Goal: Task Accomplishment & Management: Manage account settings

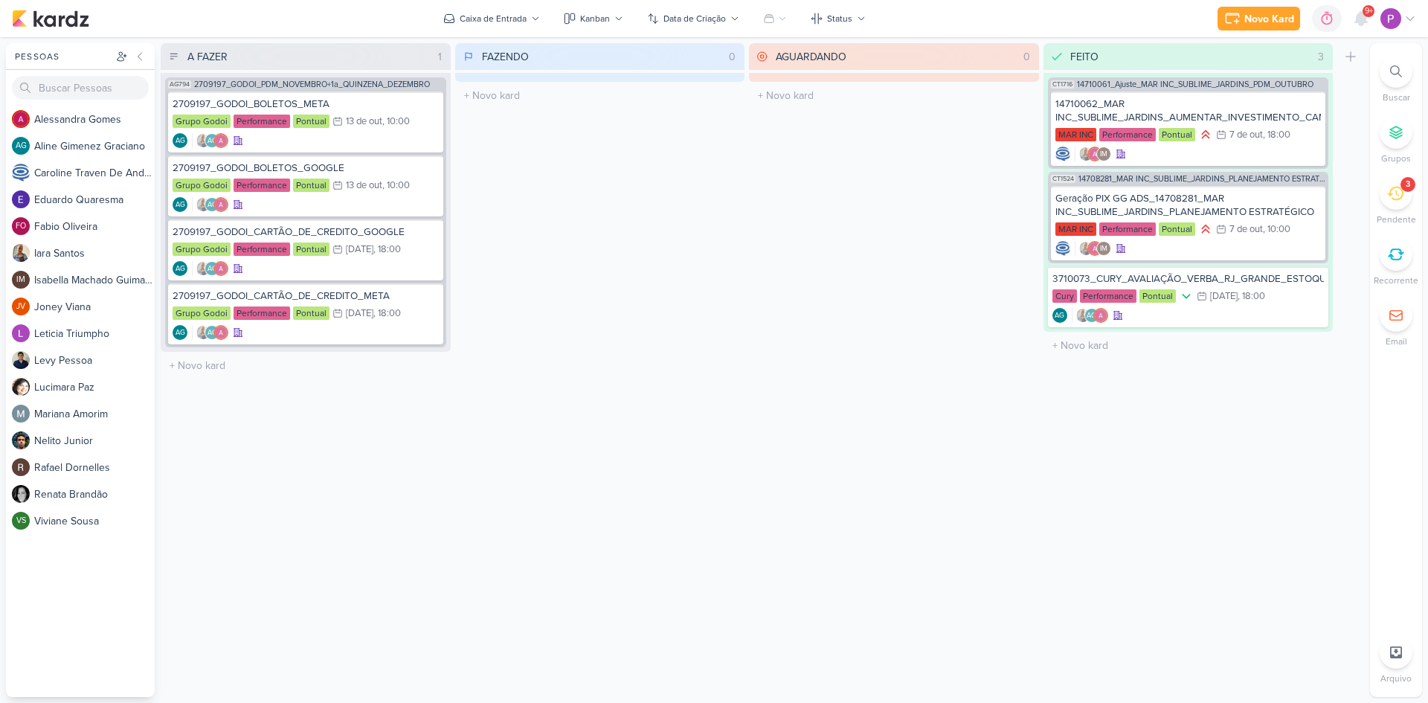
click at [1402, 200] on icon at bounding box center [1395, 193] width 16 height 16
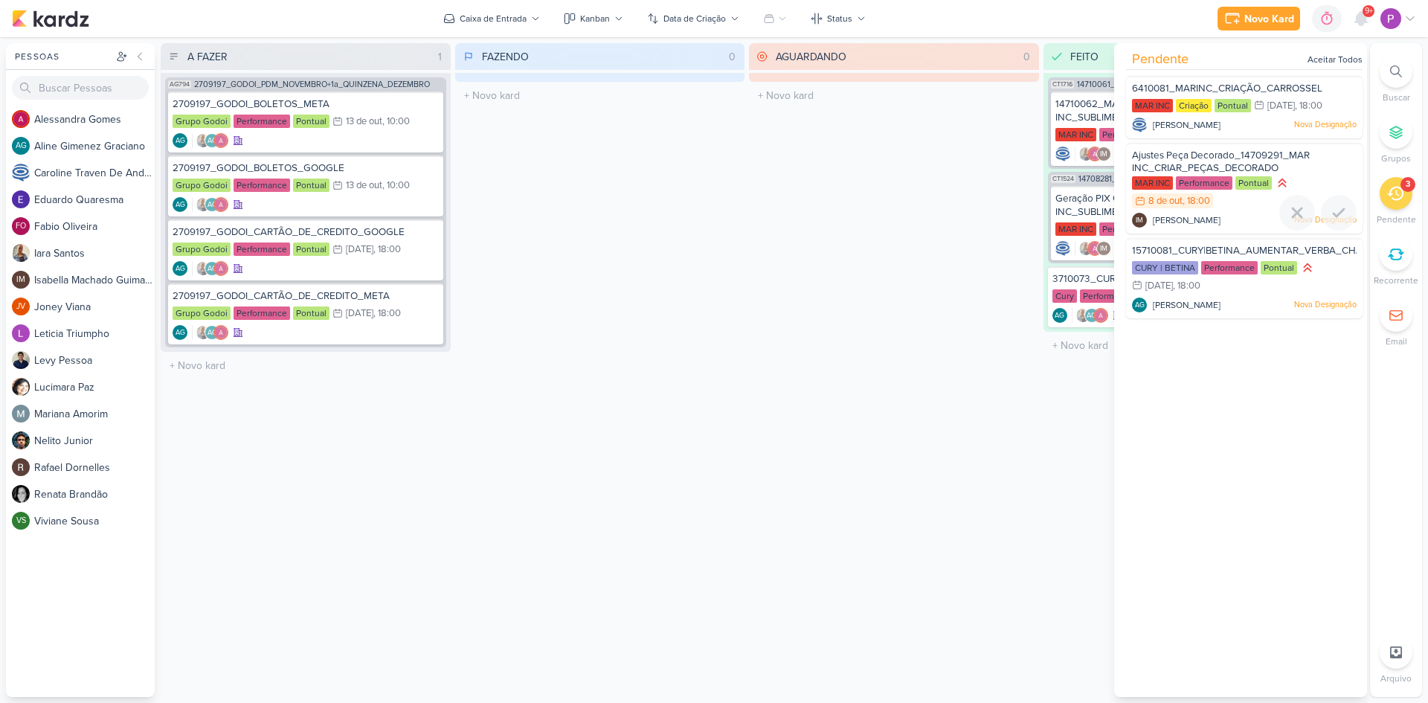
click at [1218, 156] on span "Ajustes Peça Decorado_14709291_MAR INC_CRIAR_PEÇAS_DECORADO" at bounding box center [1221, 161] width 178 height 25
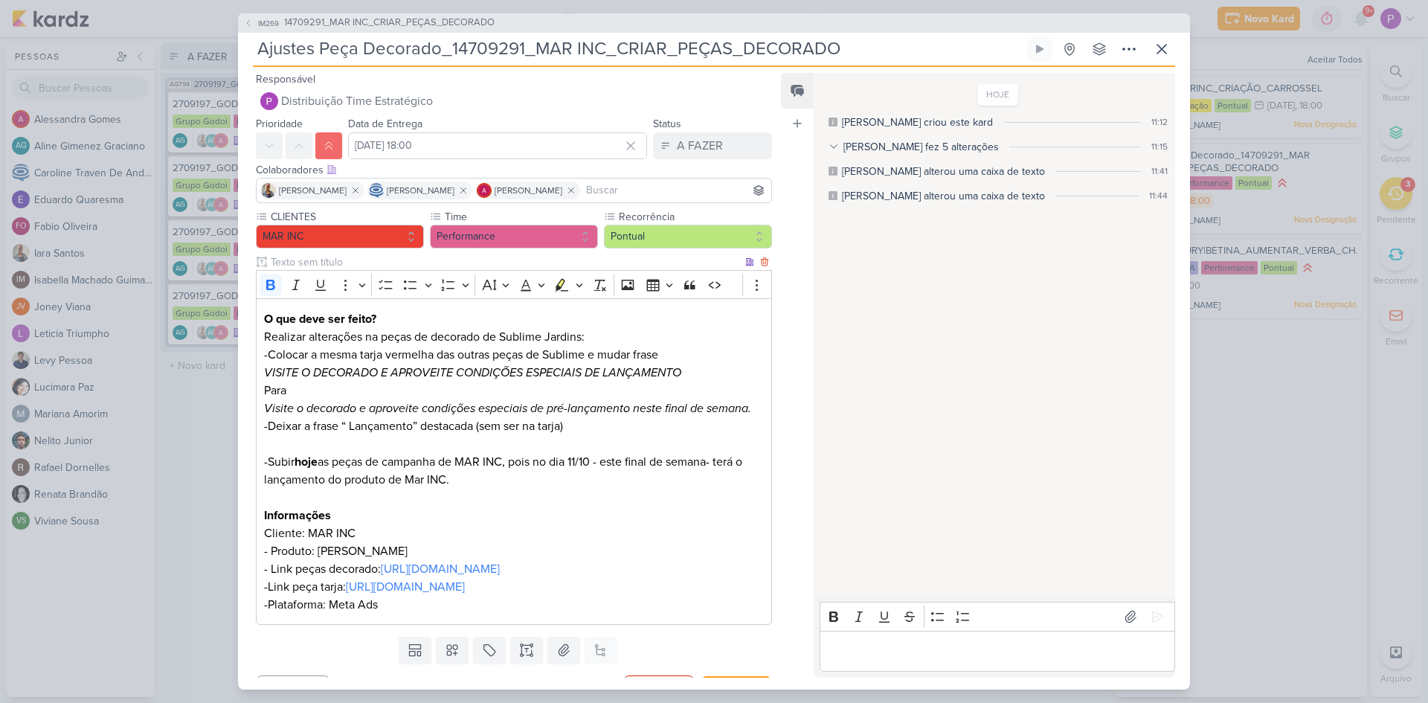
click at [404, 578] on p "- Link peças decorado: [URL][DOMAIN_NAME]" at bounding box center [514, 569] width 500 height 18
click at [421, 624] on span "[URL][DOMAIN_NAME]" at bounding box center [401, 622] width 112 height 18
click at [454, 513] on p "Informações" at bounding box center [514, 515] width 500 height 18
click at [473, 143] on input "[DATE] 18:00" at bounding box center [497, 145] width 299 height 27
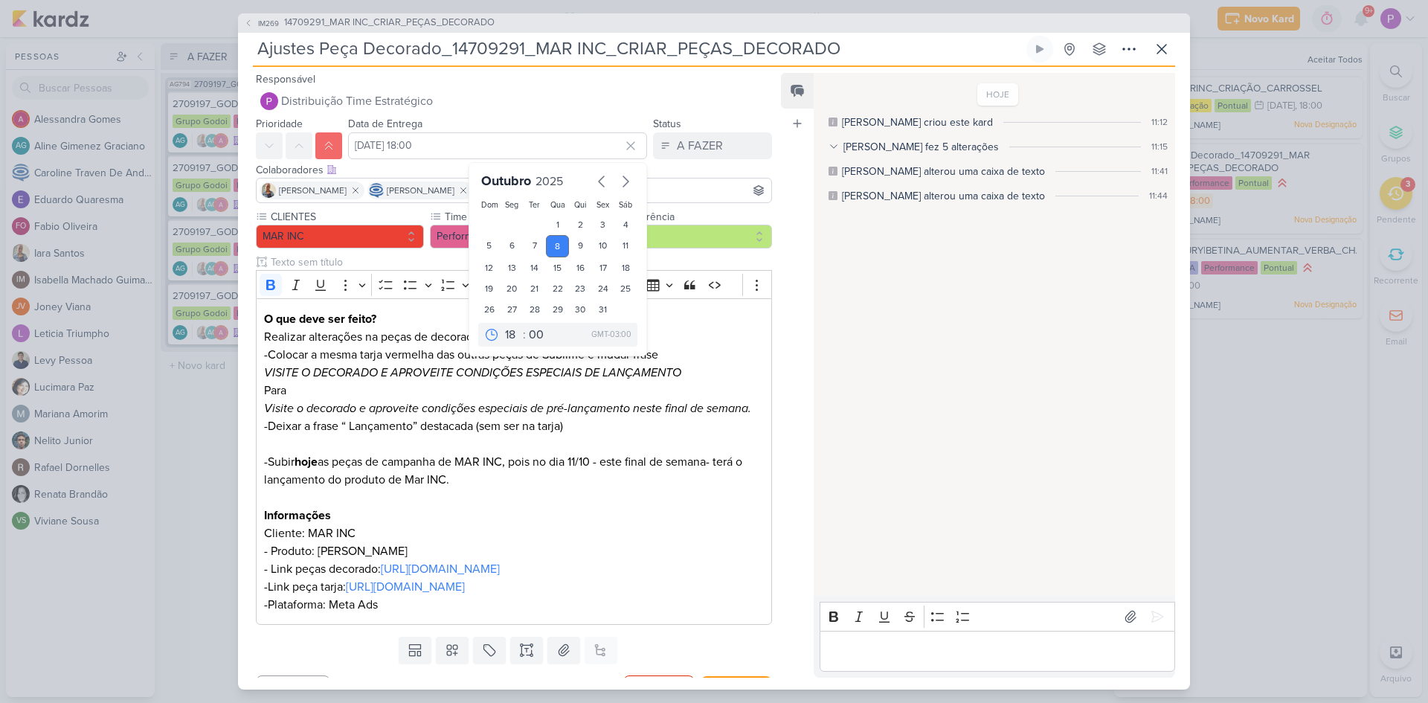
click at [862, 652] on p "Editor editing area: main" at bounding box center [997, 651] width 340 height 18
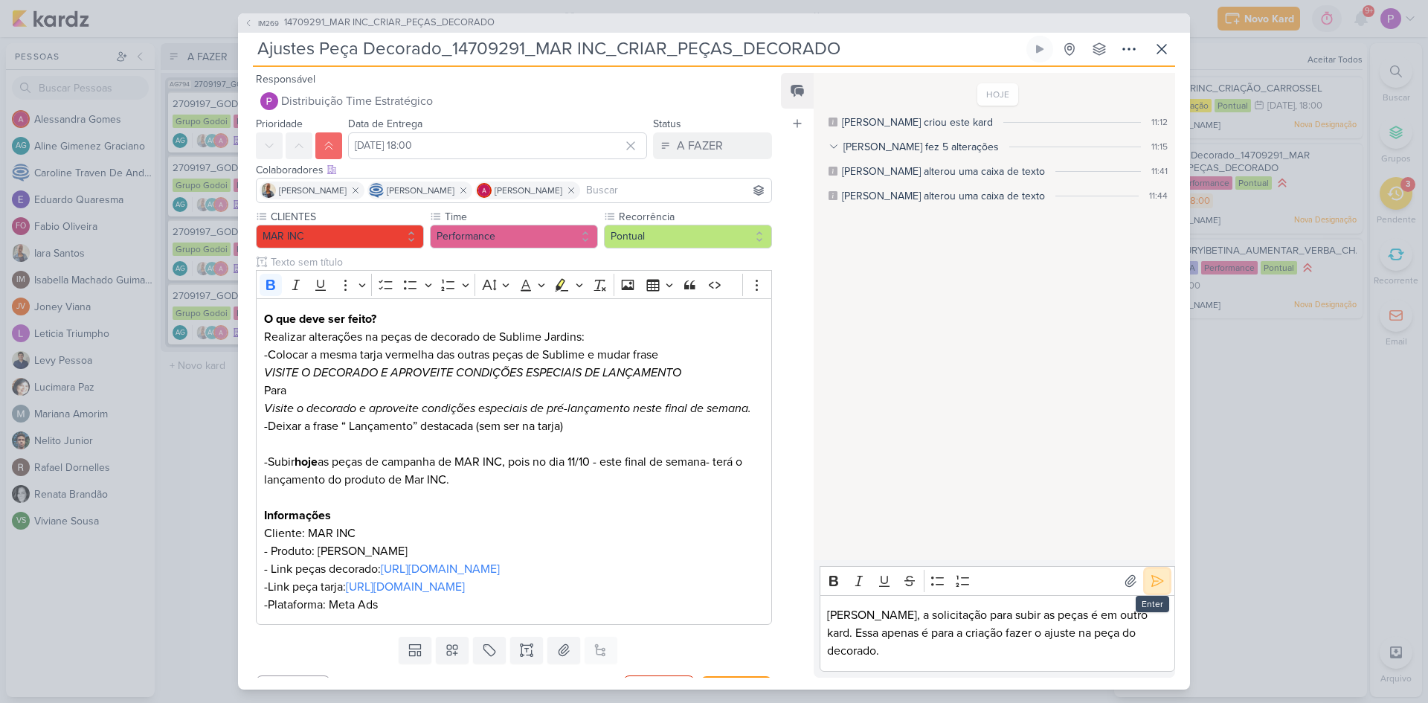
click at [1149, 588] on icon at bounding box center [1156, 580] width 15 height 15
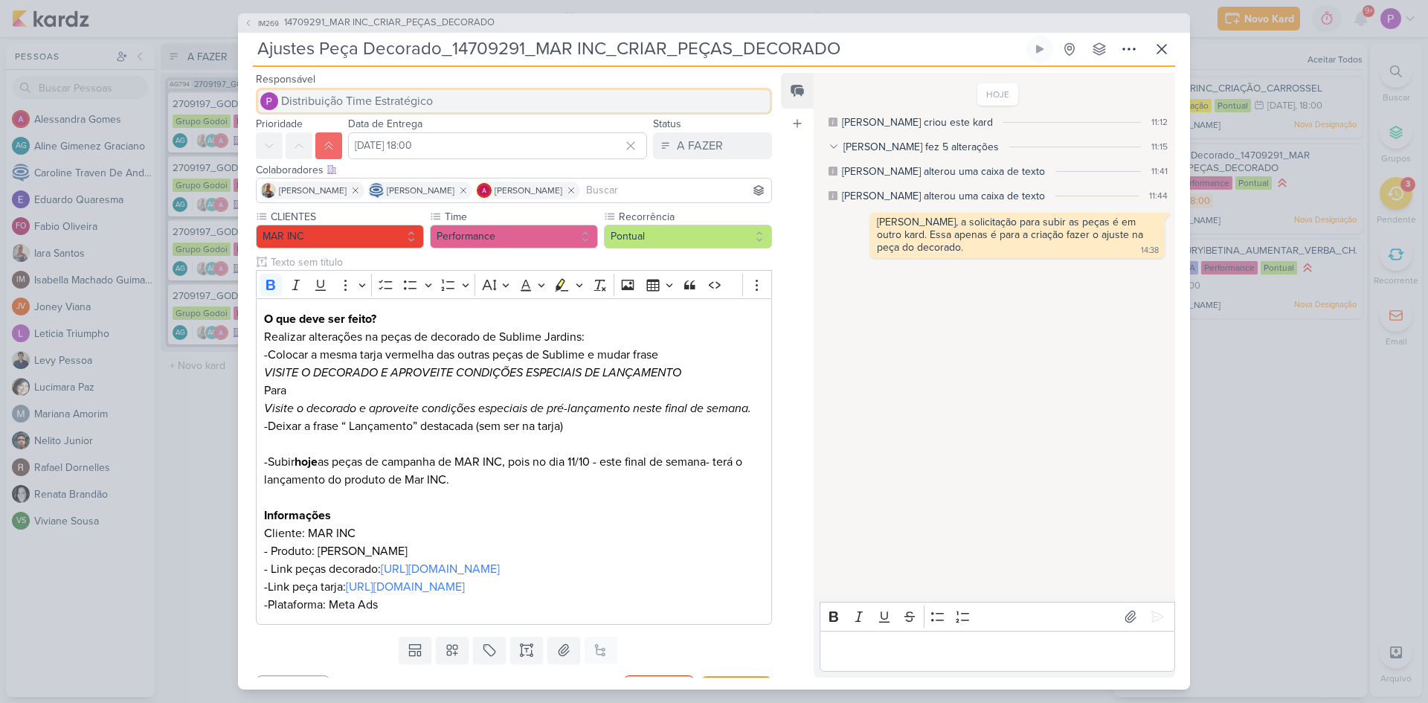
click at [404, 106] on span "Distribuição Time Estratégico" at bounding box center [357, 101] width 152 height 18
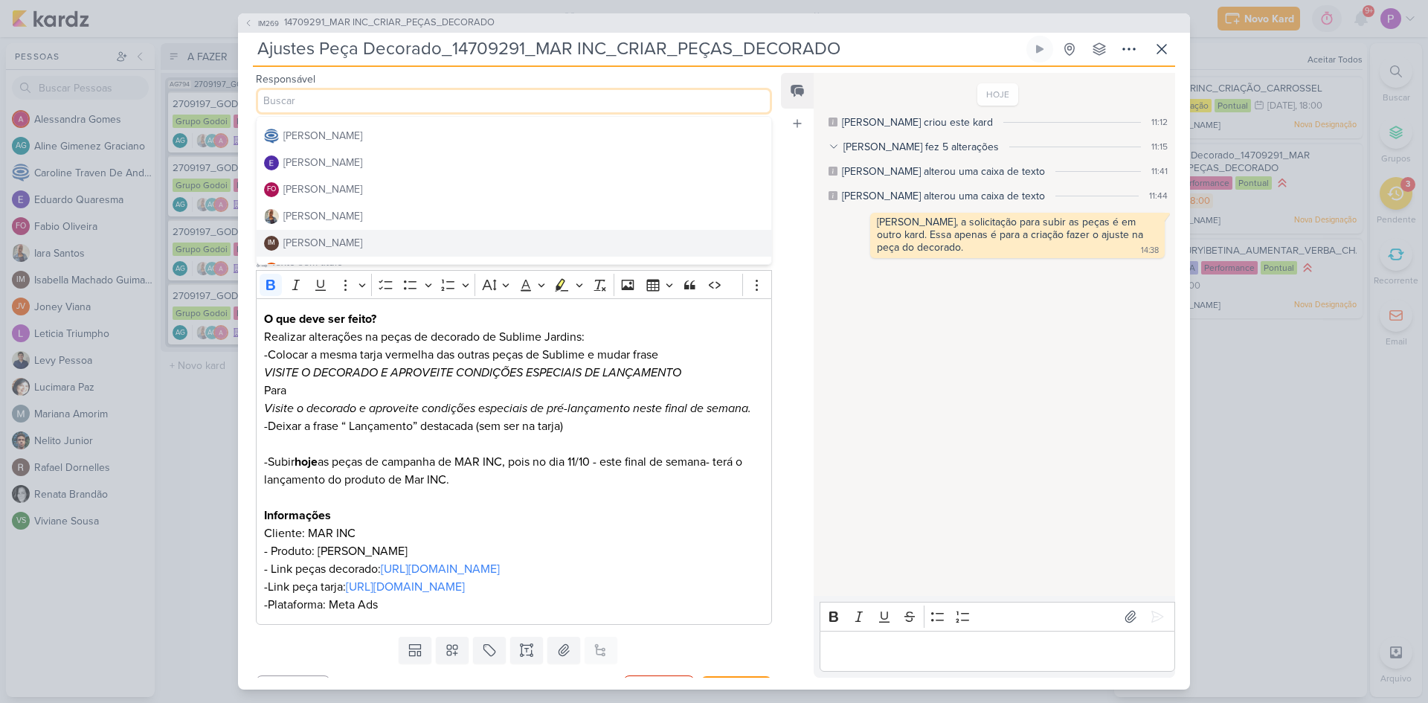
scroll to position [149, 0]
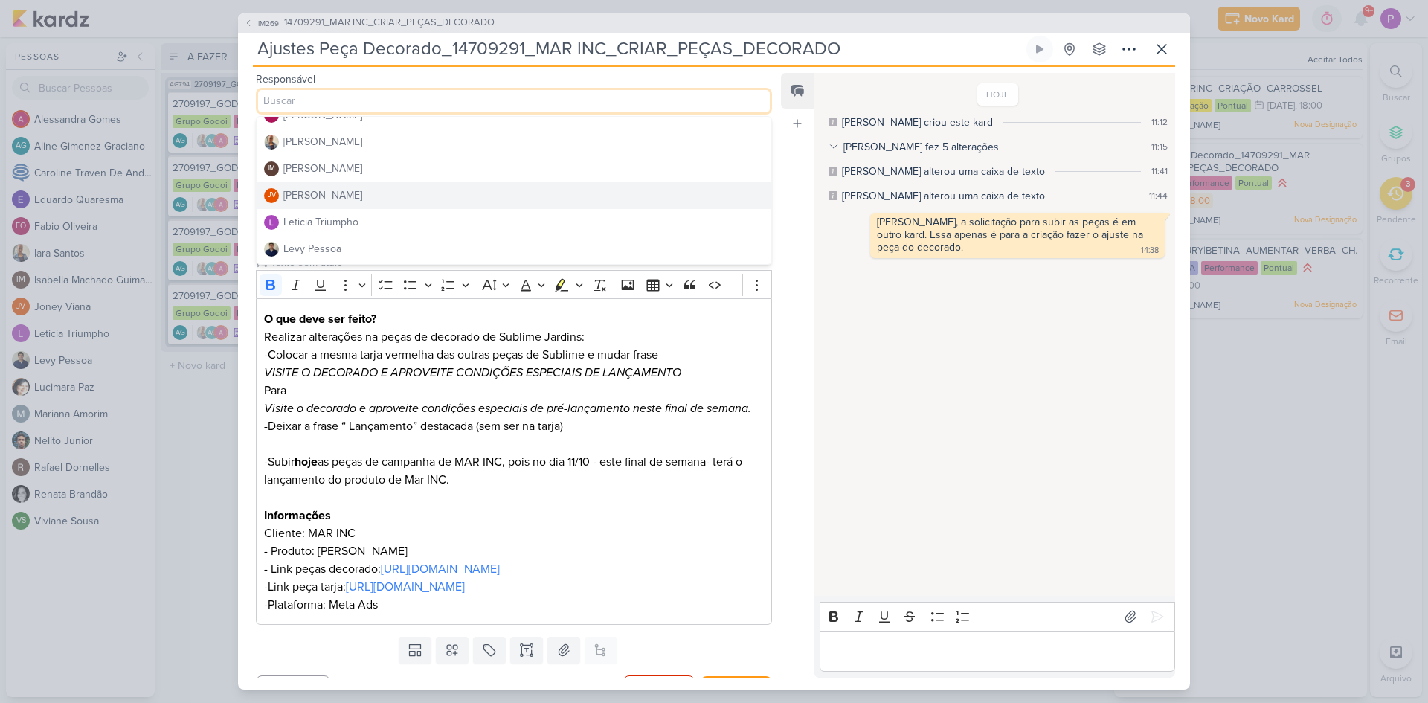
click at [322, 201] on div "[PERSON_NAME]" at bounding box center [322, 195] width 79 height 16
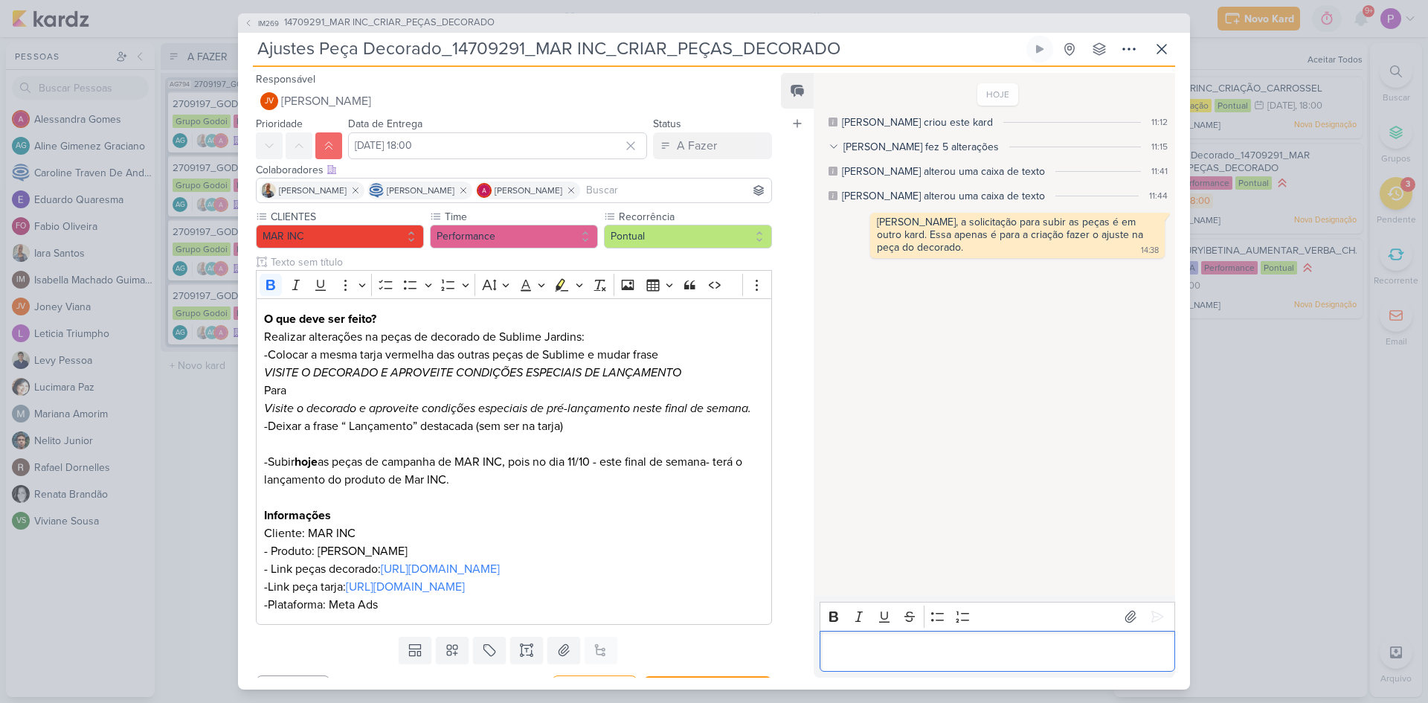
click at [900, 651] on p "Editor editing area: main" at bounding box center [997, 651] width 340 height 18
click at [1135, 51] on icon at bounding box center [1129, 49] width 18 height 18
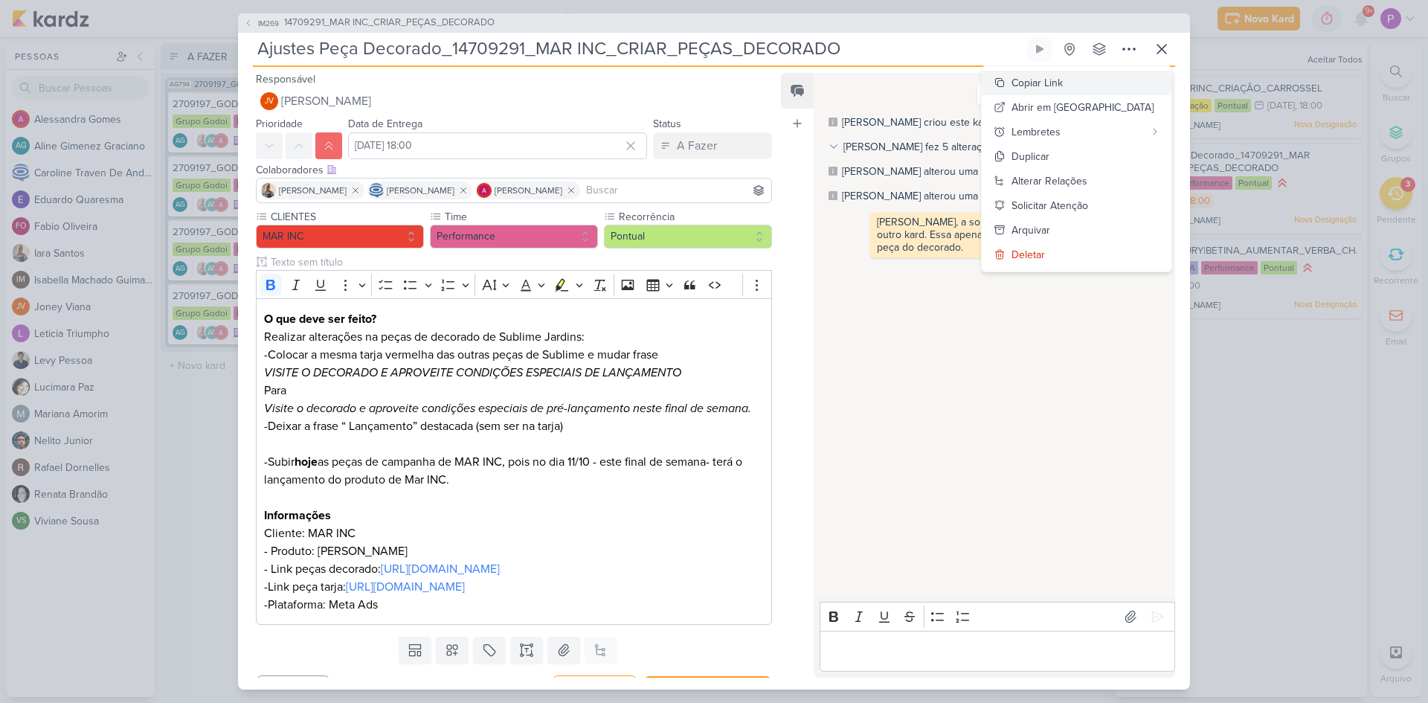
click at [1062, 86] on div "Copiar Link" at bounding box center [1036, 83] width 51 height 16
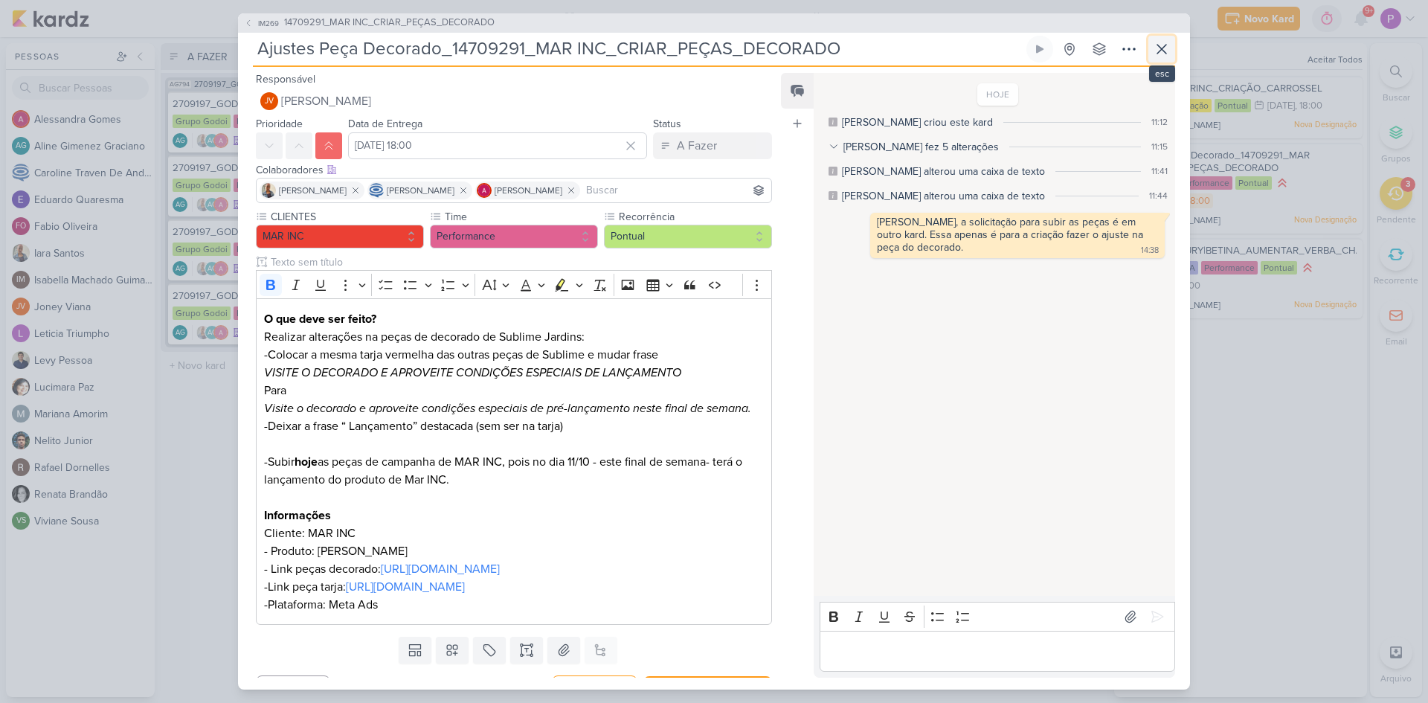
click at [1158, 52] on icon at bounding box center [1161, 49] width 18 height 18
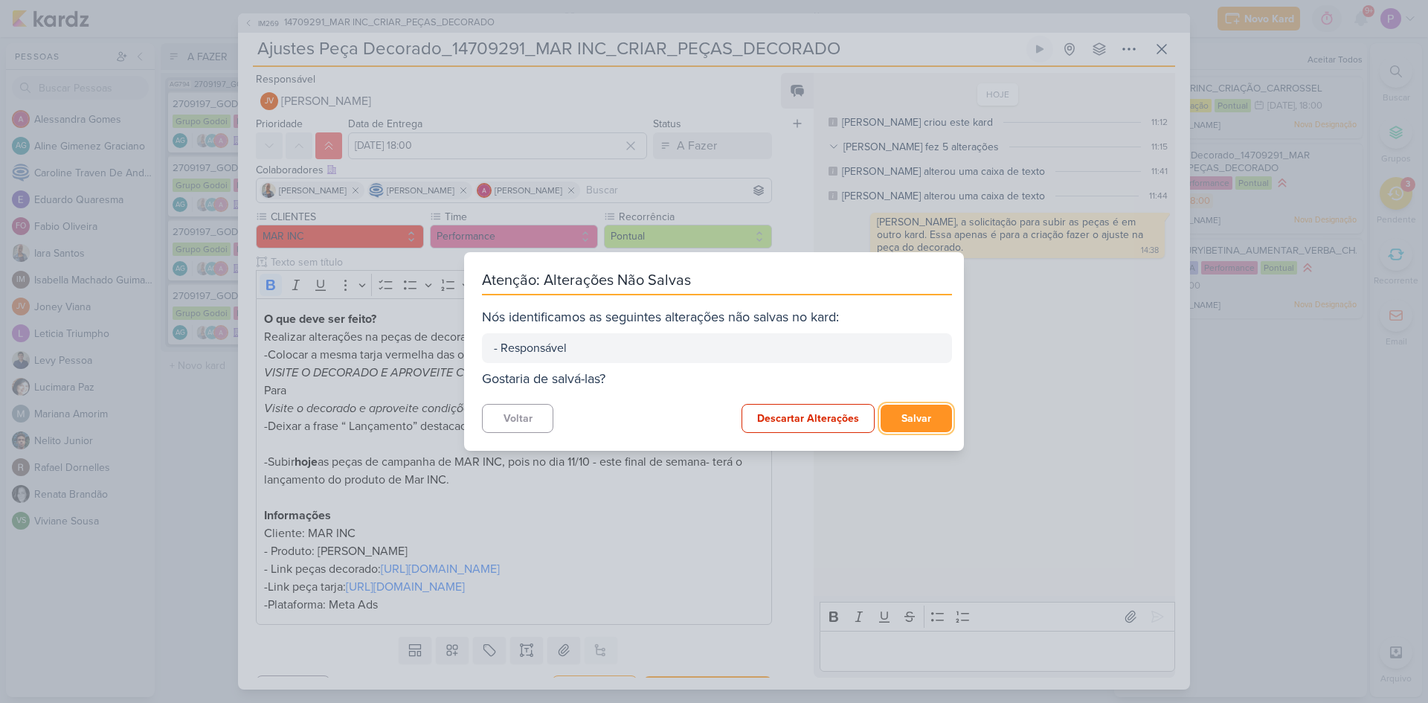
click at [911, 416] on button "Salvar" at bounding box center [915, 418] width 71 height 28
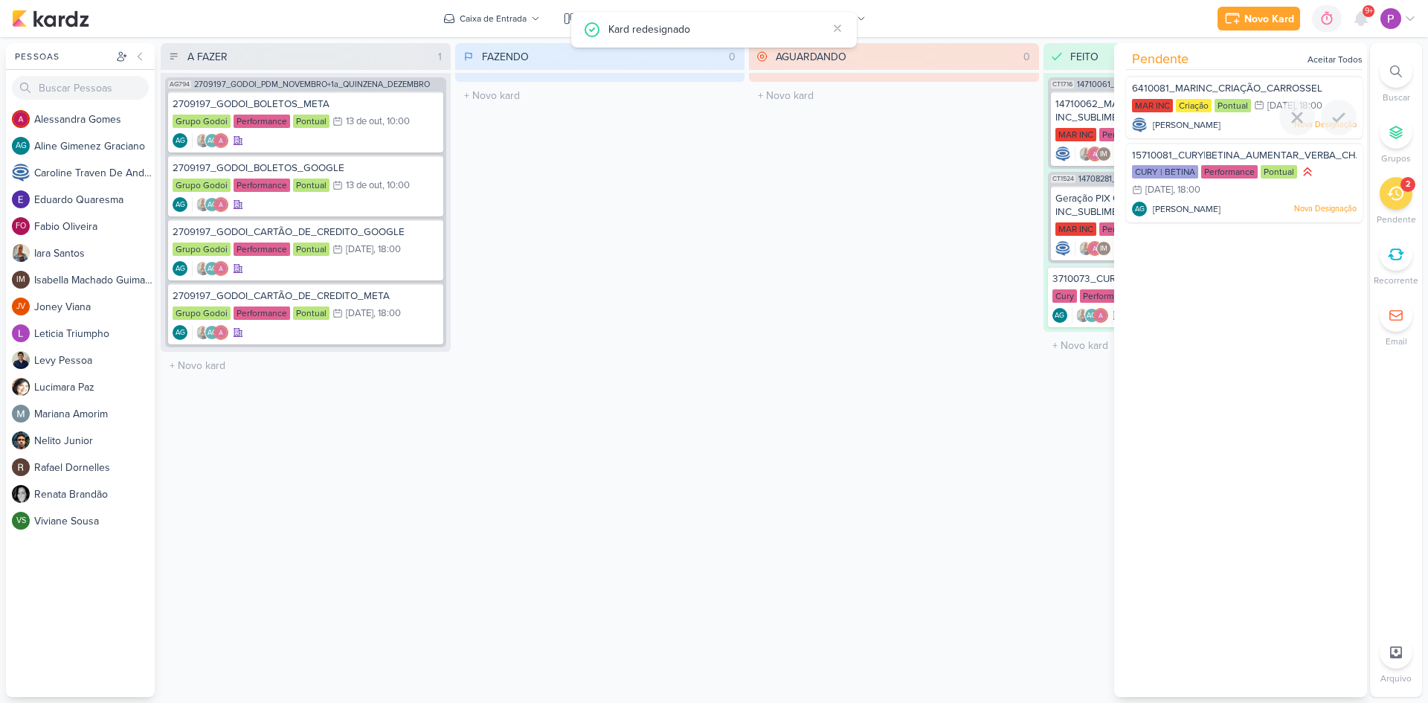
click at [1269, 86] on span "6410081_MARINC_CRIAÇÃO_CARROSSEL" at bounding box center [1227, 89] width 190 height 12
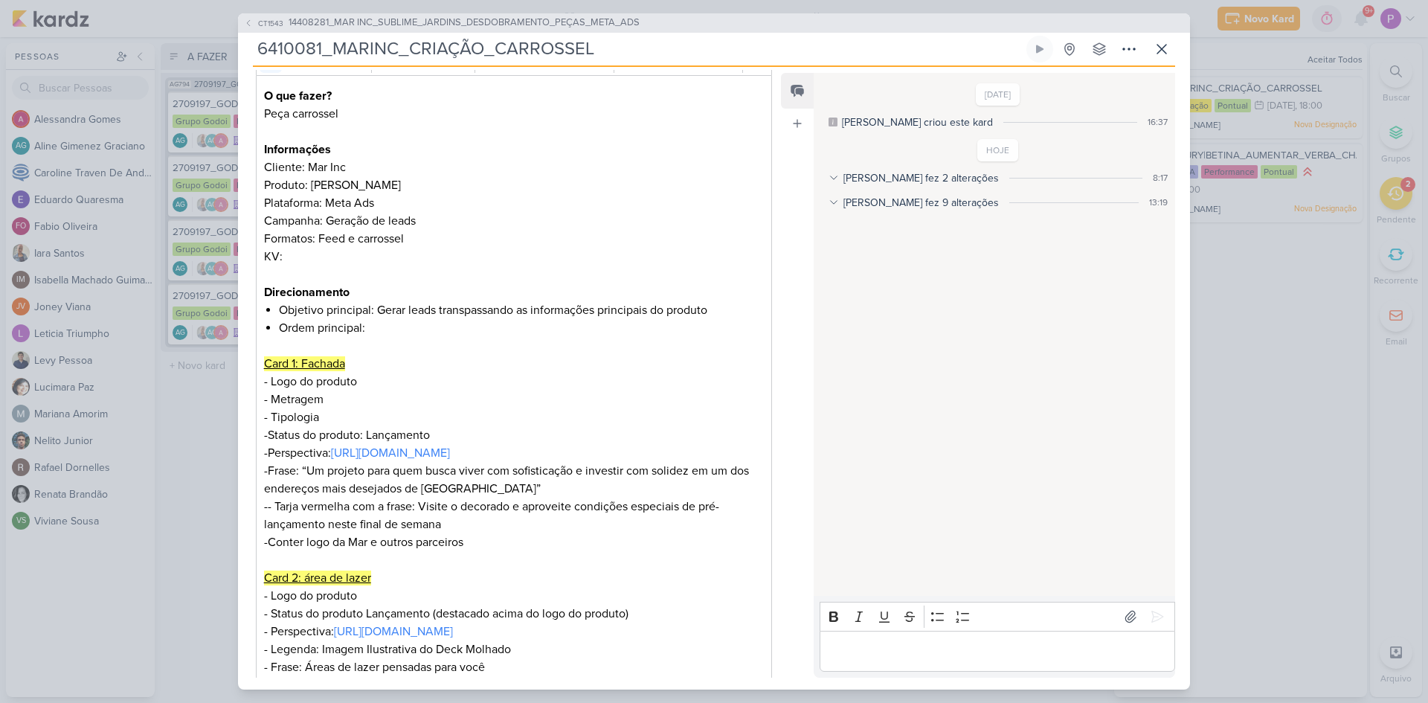
scroll to position [297, 0]
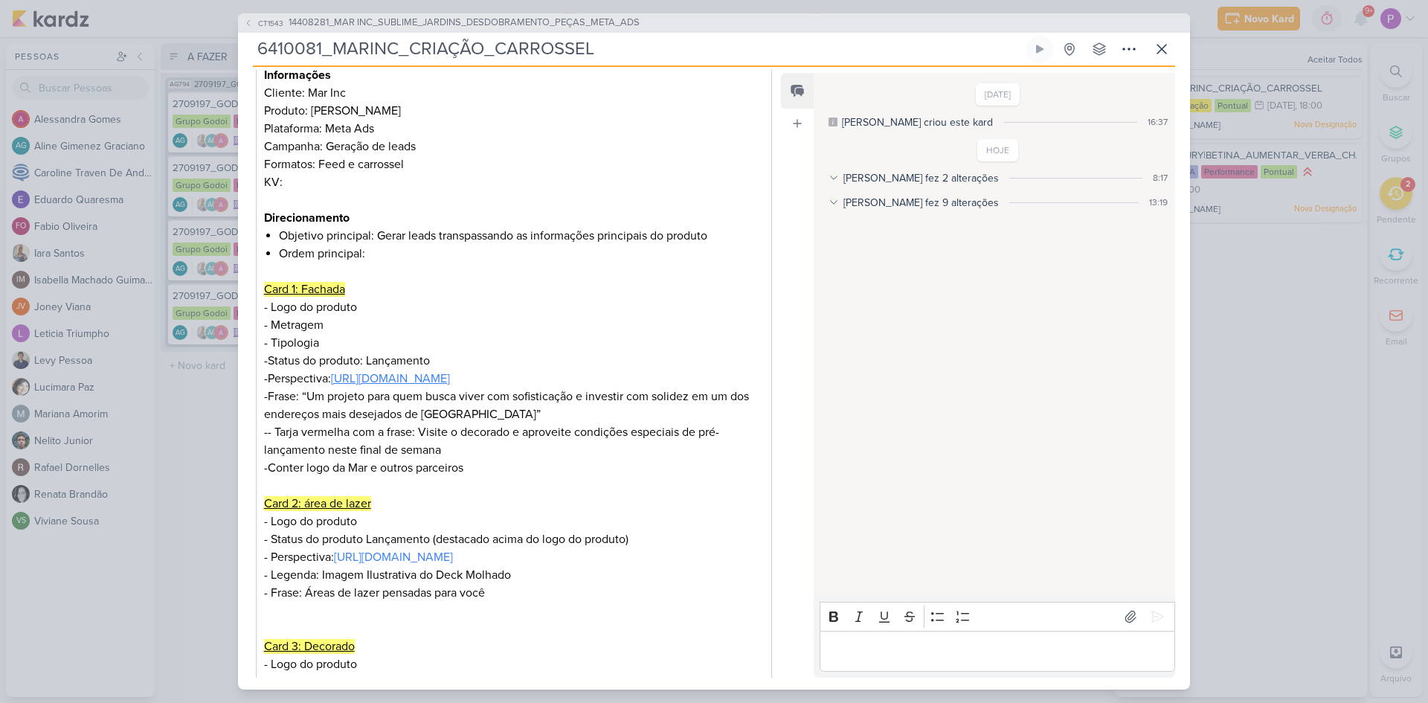
click at [450, 383] on link "[URL][DOMAIN_NAME]" at bounding box center [390, 378] width 119 height 15
click at [600, 512] on p "-Frase: “Um projeto para quem busca viver com sofisticação e investir com solid…" at bounding box center [514, 485] width 500 height 196
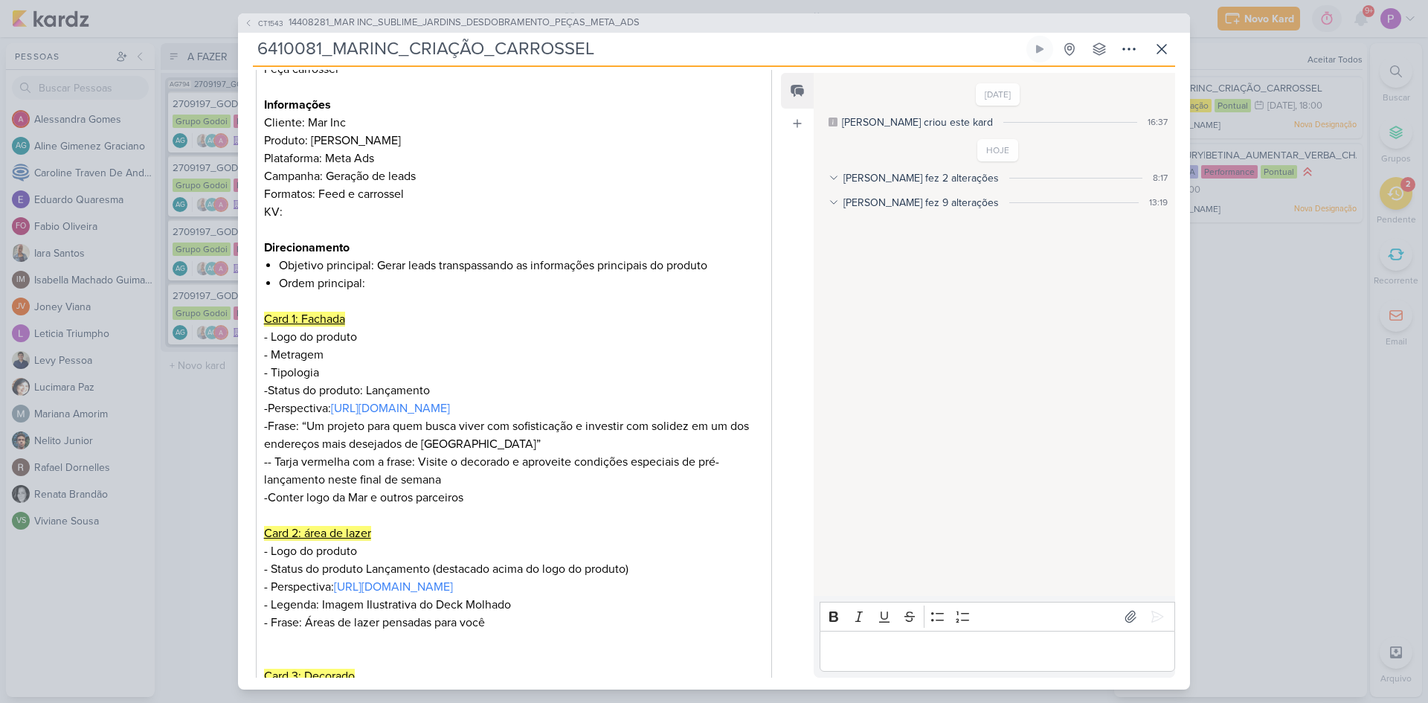
scroll to position [0, 0]
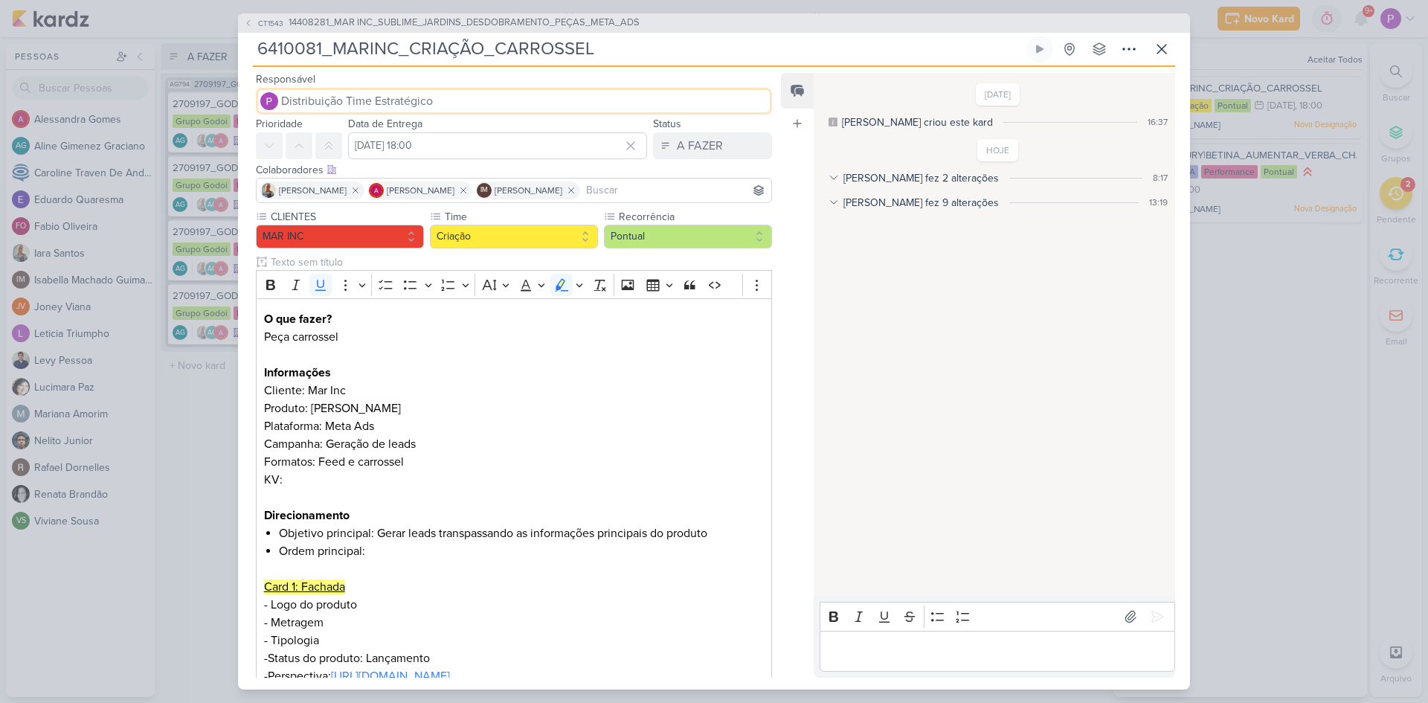
click at [386, 103] on span "Distribuição Time Estratégico" at bounding box center [357, 101] width 152 height 18
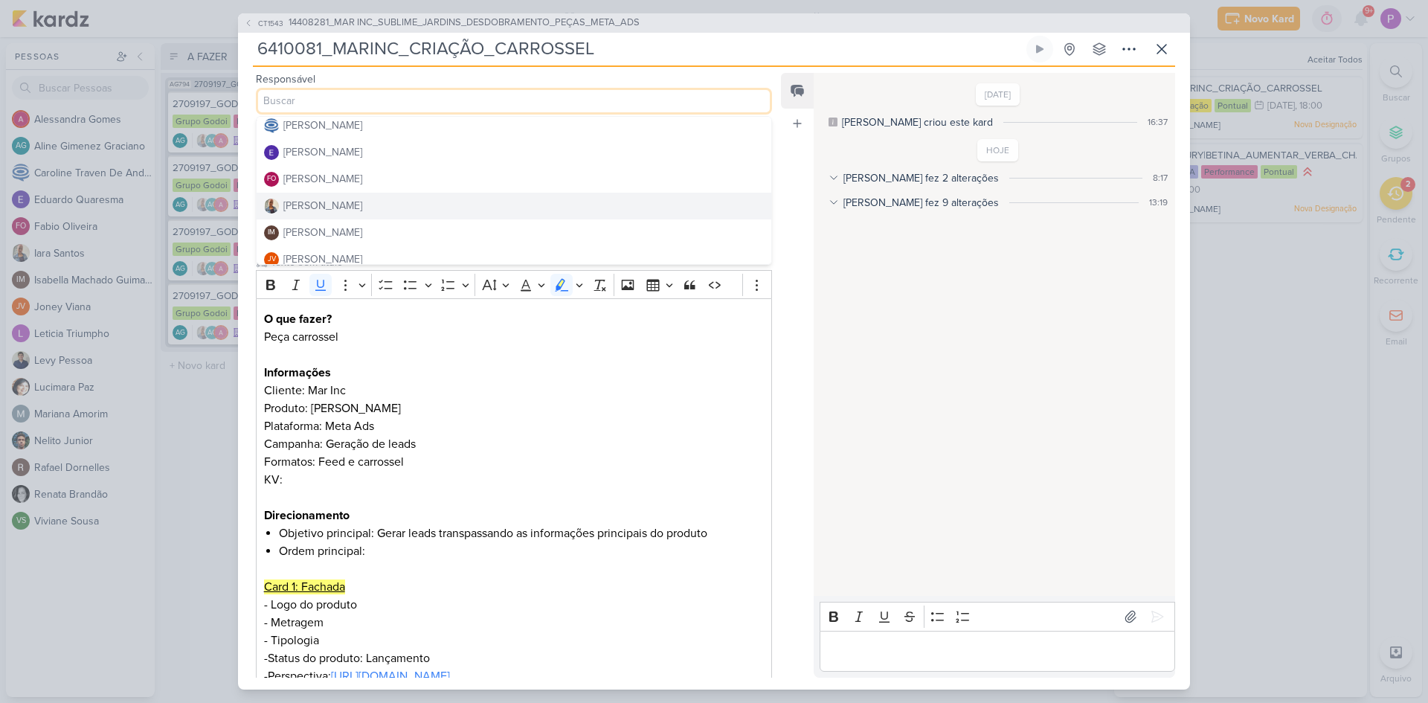
scroll to position [10, 0]
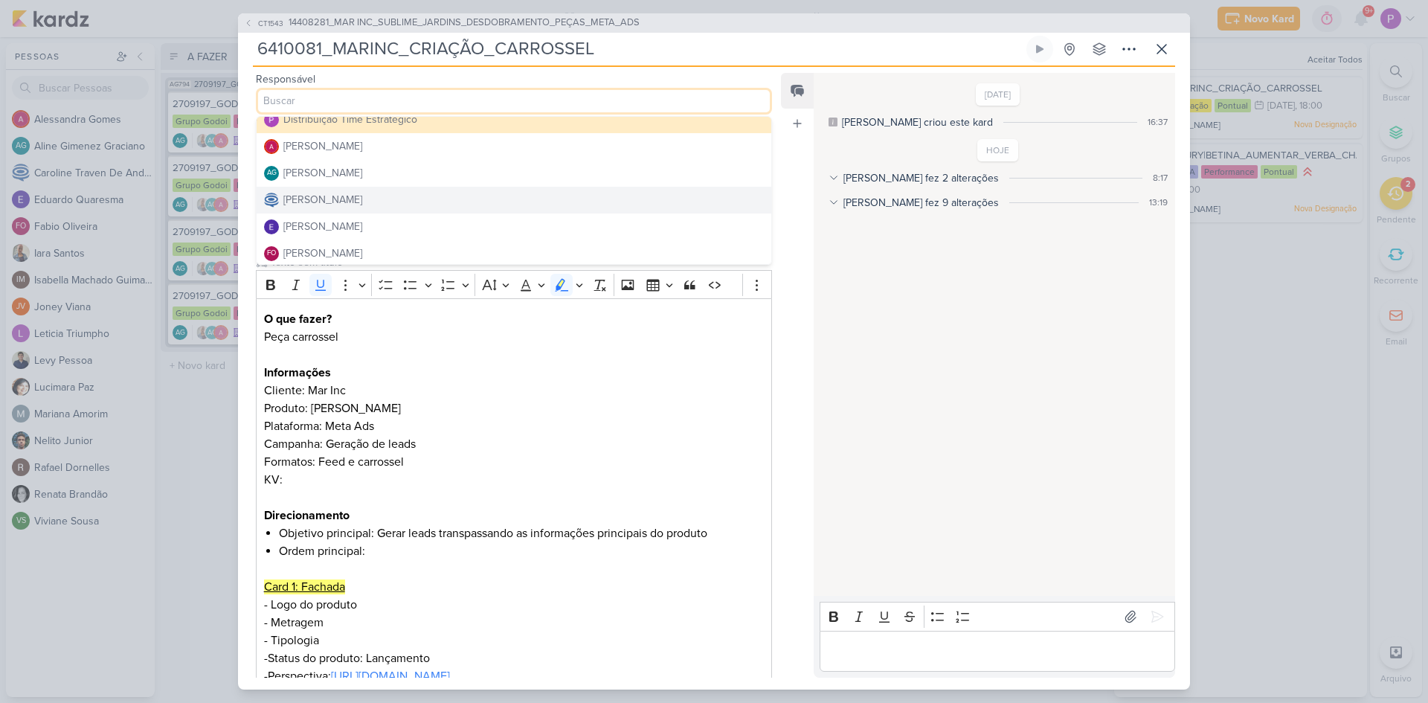
click at [361, 200] on div "[PERSON_NAME]" at bounding box center [322, 200] width 79 height 16
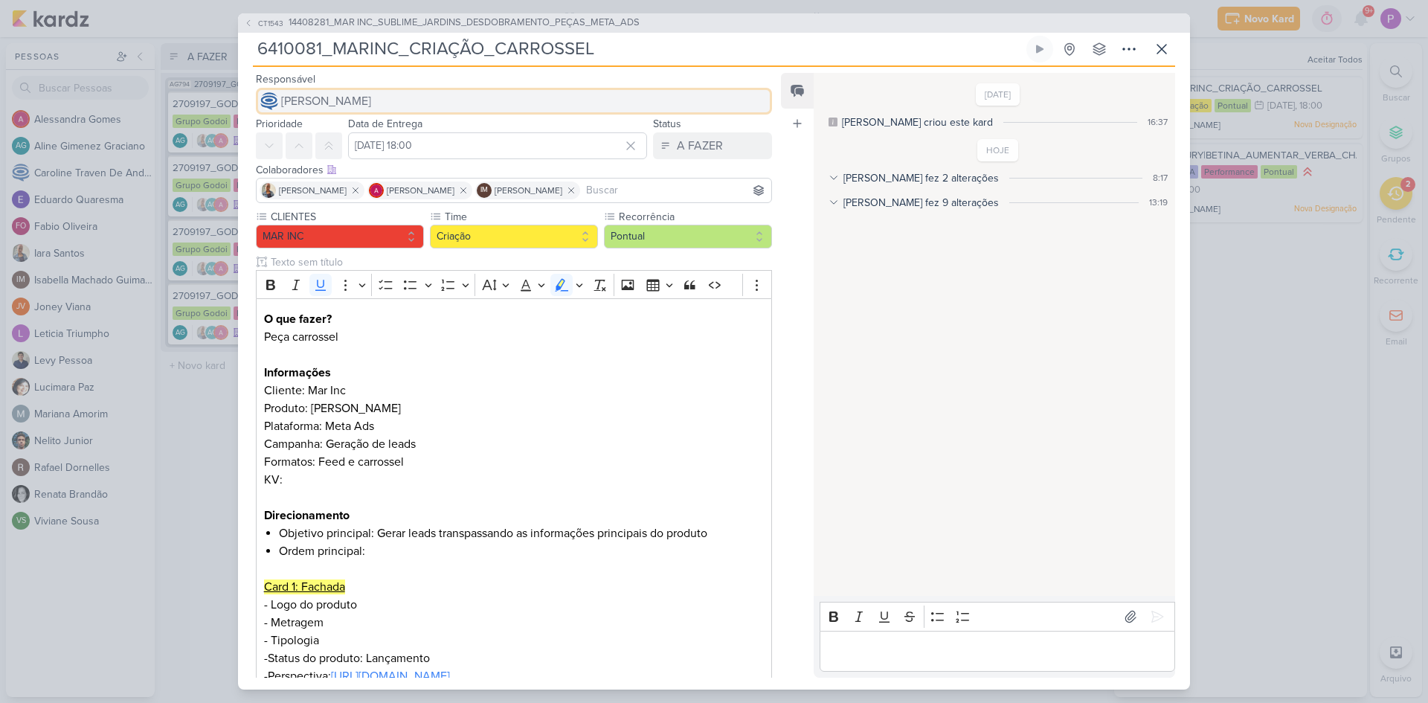
click at [357, 92] on span "[PERSON_NAME]" at bounding box center [326, 101] width 90 height 18
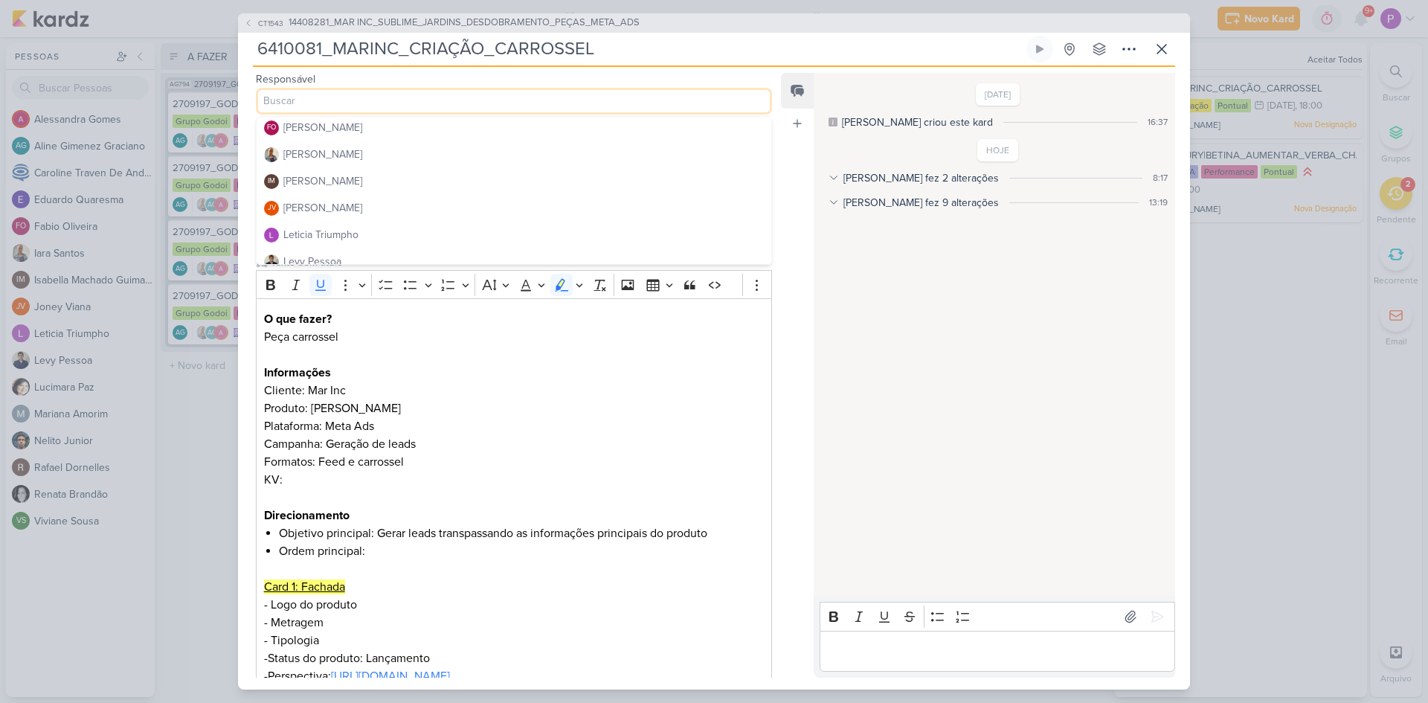
scroll to position [159, 0]
click at [326, 187] on div "[PERSON_NAME]" at bounding box center [322, 185] width 79 height 16
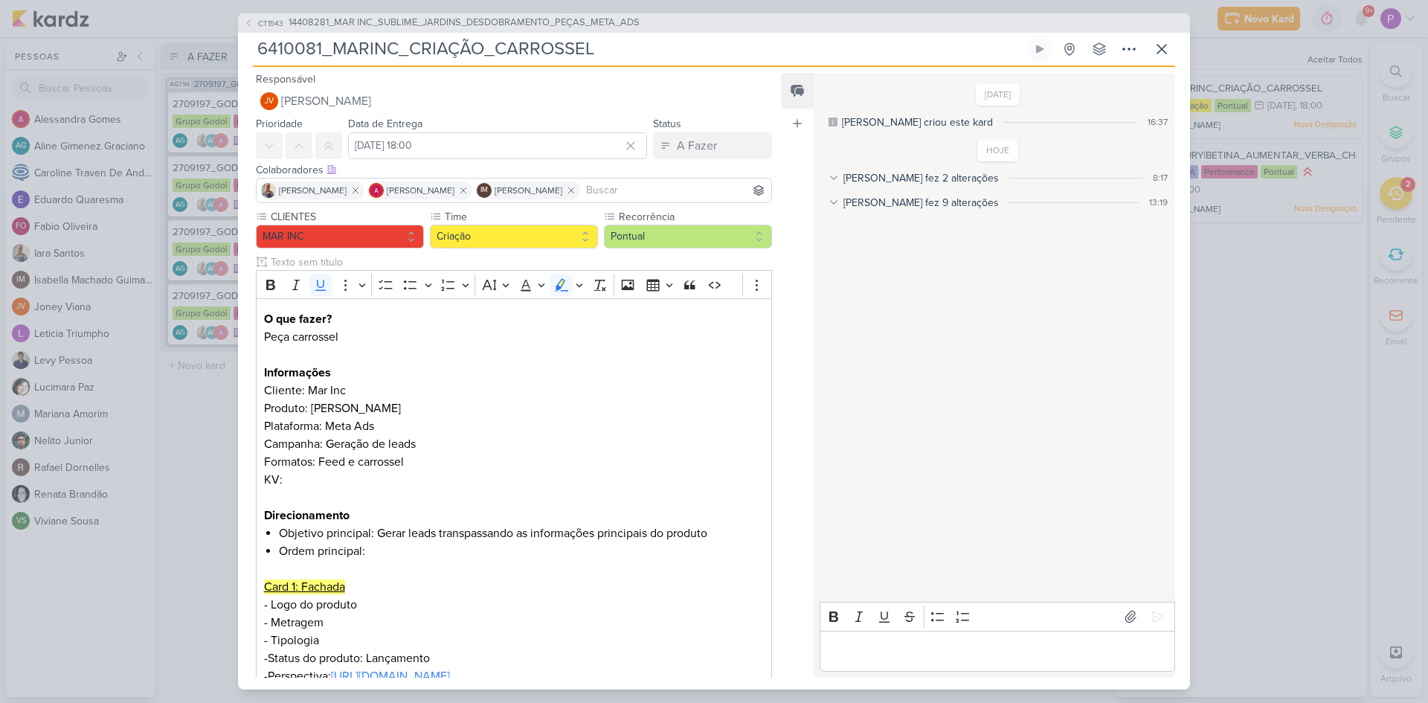
click at [320, 45] on input "6410081_MARINC_CRIAÇÃO_CARROSSEL" at bounding box center [638, 49] width 770 height 27
drag, startPoint x: 605, startPoint y: 48, endPoint x: 236, endPoint y: 48, distance: 369.5
click at [236, 48] on div "CT1543 14408281_MAR INC_SUBLIME_JARDINS_DESDOBRAMENTO_PEÇAS_META_ADS 6410081_MA…" at bounding box center [714, 351] width 1428 height 703
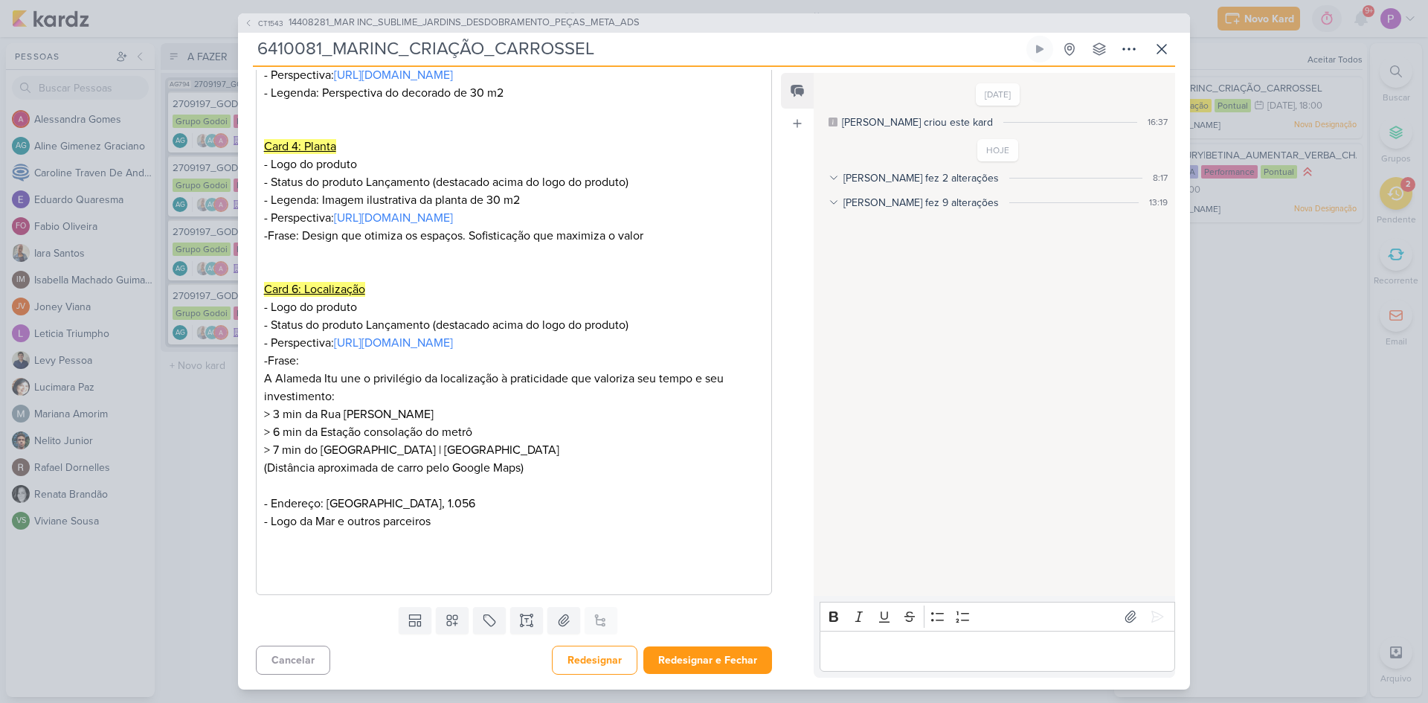
scroll to position [1011, 0]
click at [720, 656] on button "Redesignar e Fechar" at bounding box center [707, 660] width 129 height 28
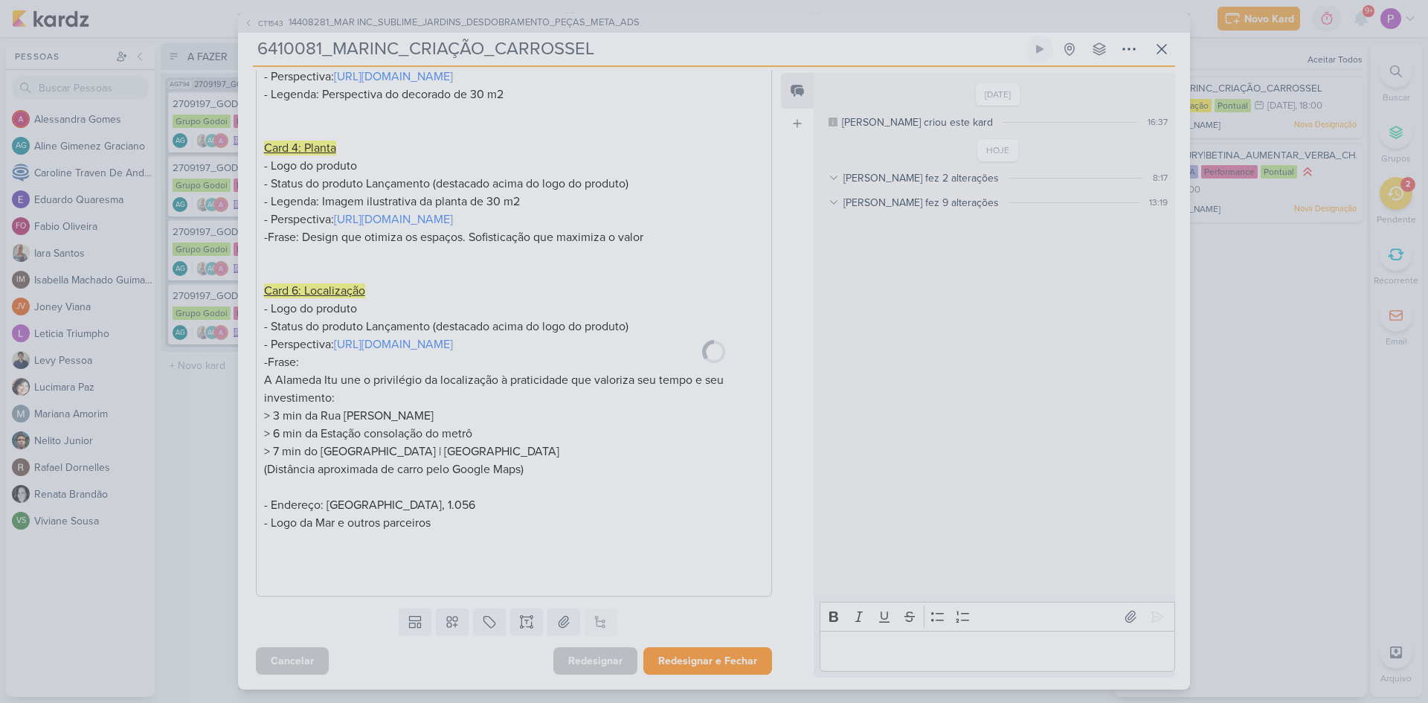
scroll to position [1010, 0]
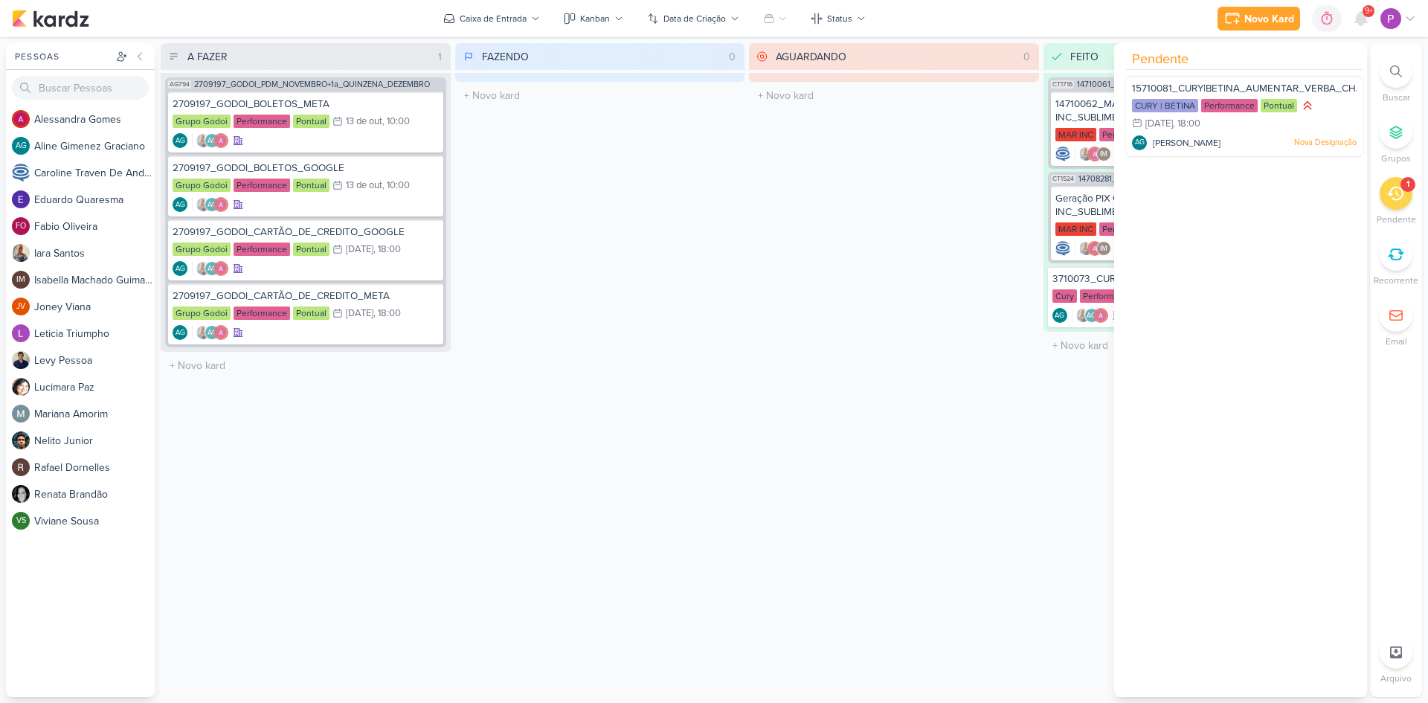
click at [826, 273] on div "AGUARDANDO 0 Mover Para Esquerda Mover Para Direita [GEOGRAPHIC_DATA] O título …" at bounding box center [894, 370] width 290 height 654
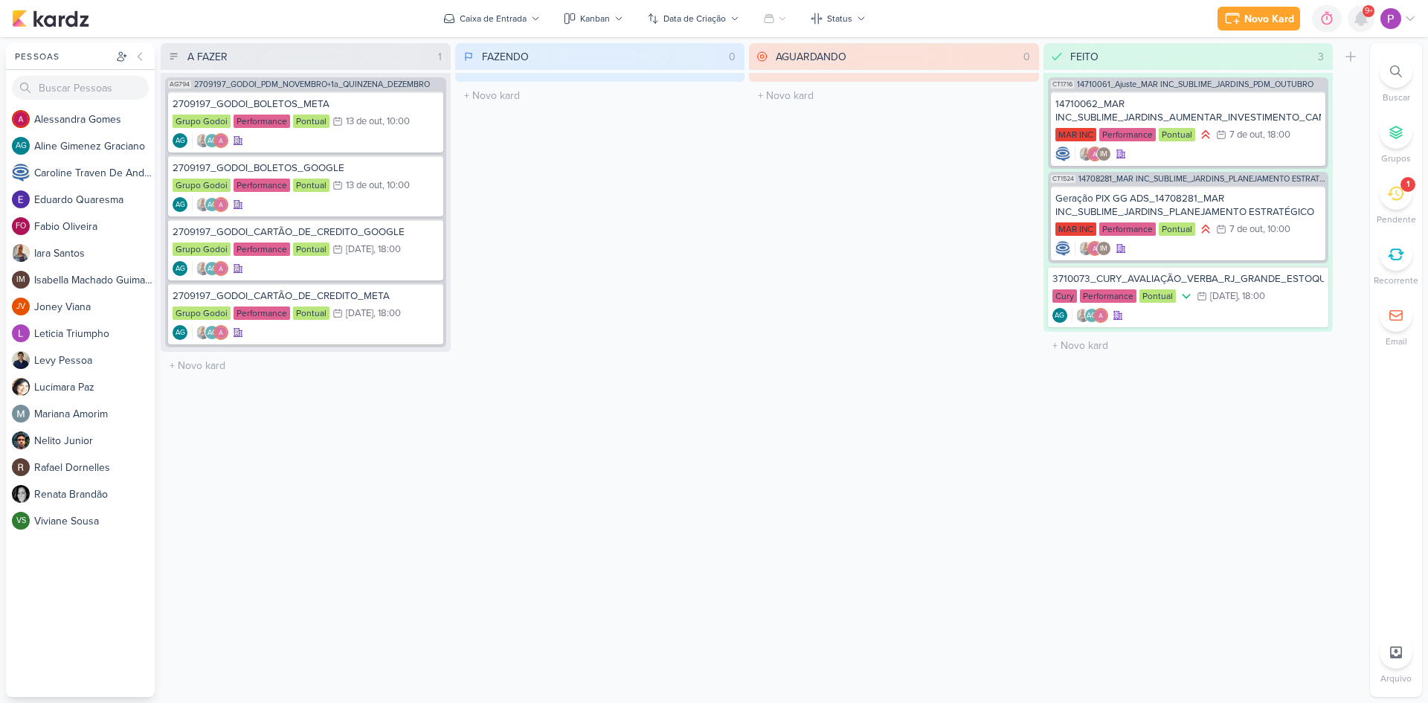
click at [1361, 23] on icon at bounding box center [1361, 18] width 12 height 13
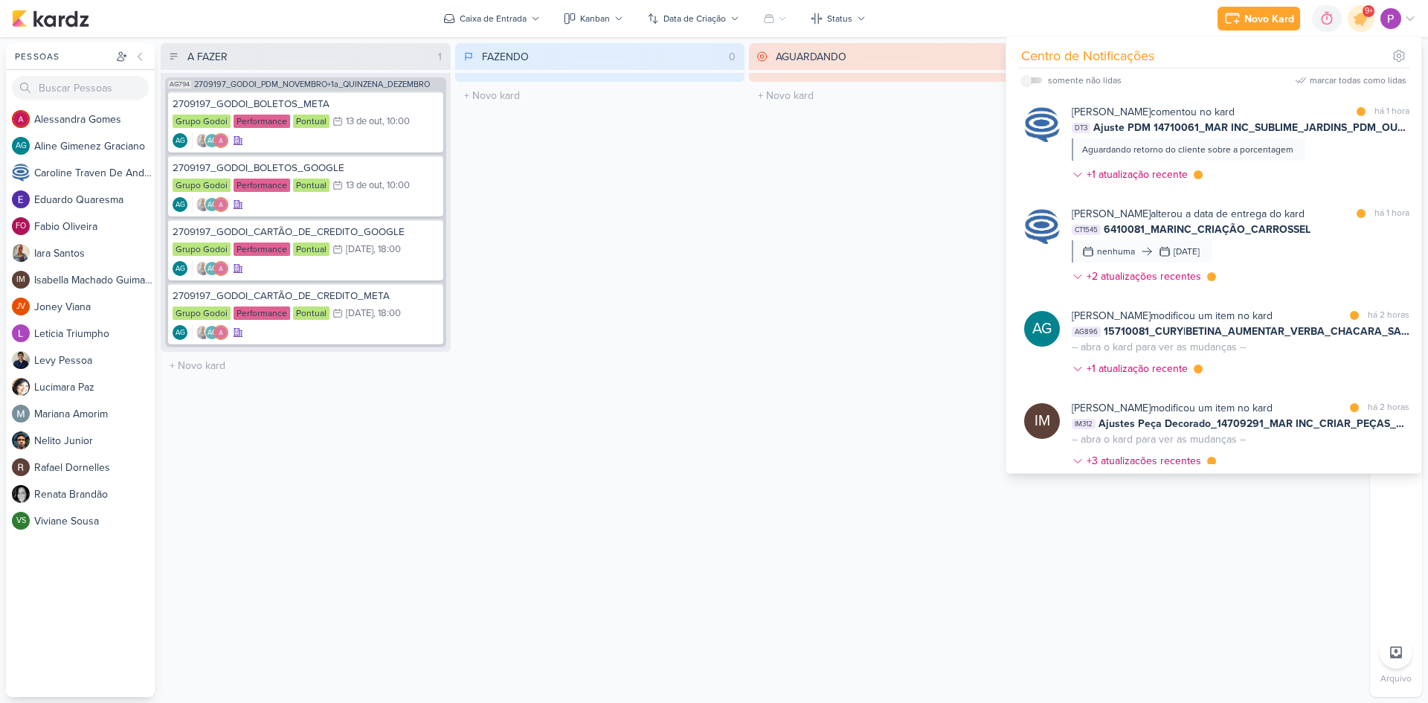
click at [801, 231] on div "AGUARDANDO 0 Mover Para Esquerda Mover Para Direita [GEOGRAPHIC_DATA] O título …" at bounding box center [894, 370] width 290 height 654
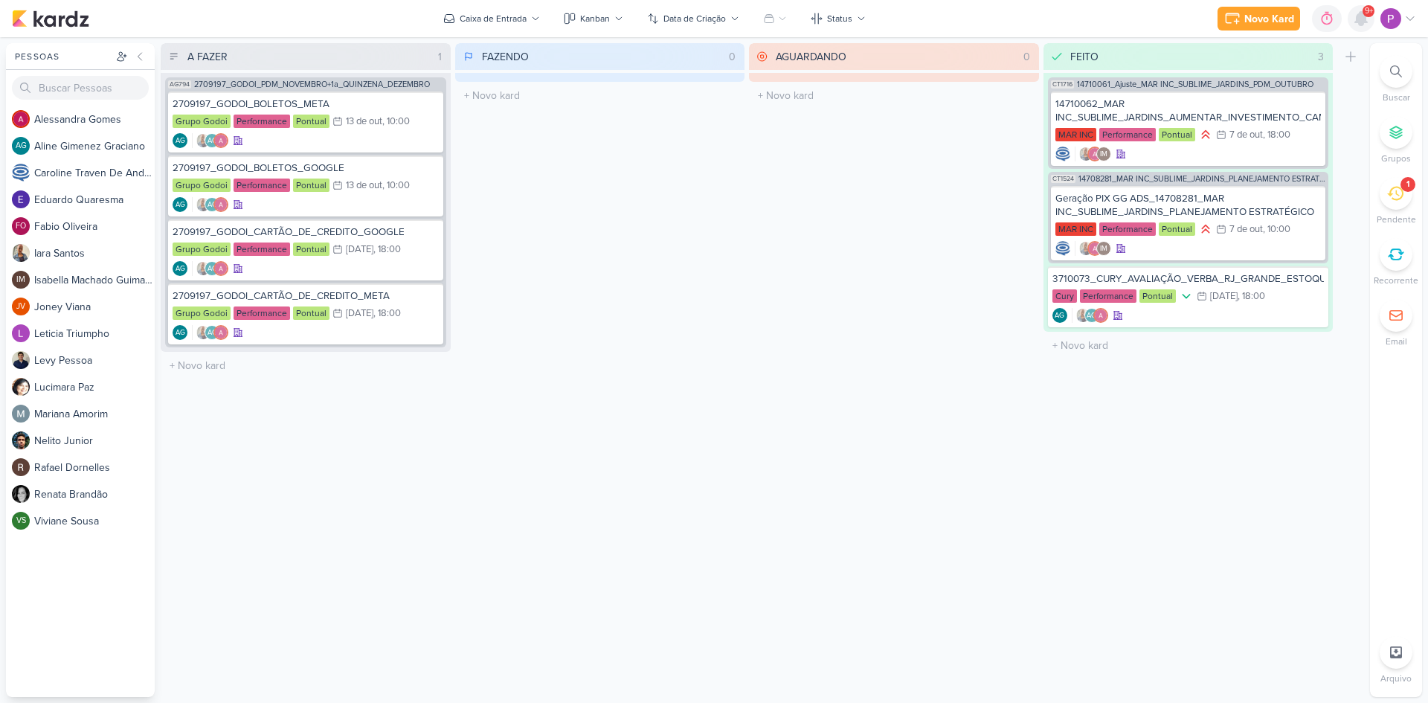
click at [1354, 24] on icon at bounding box center [1361, 19] width 18 height 18
